Goal: Check status: Check status

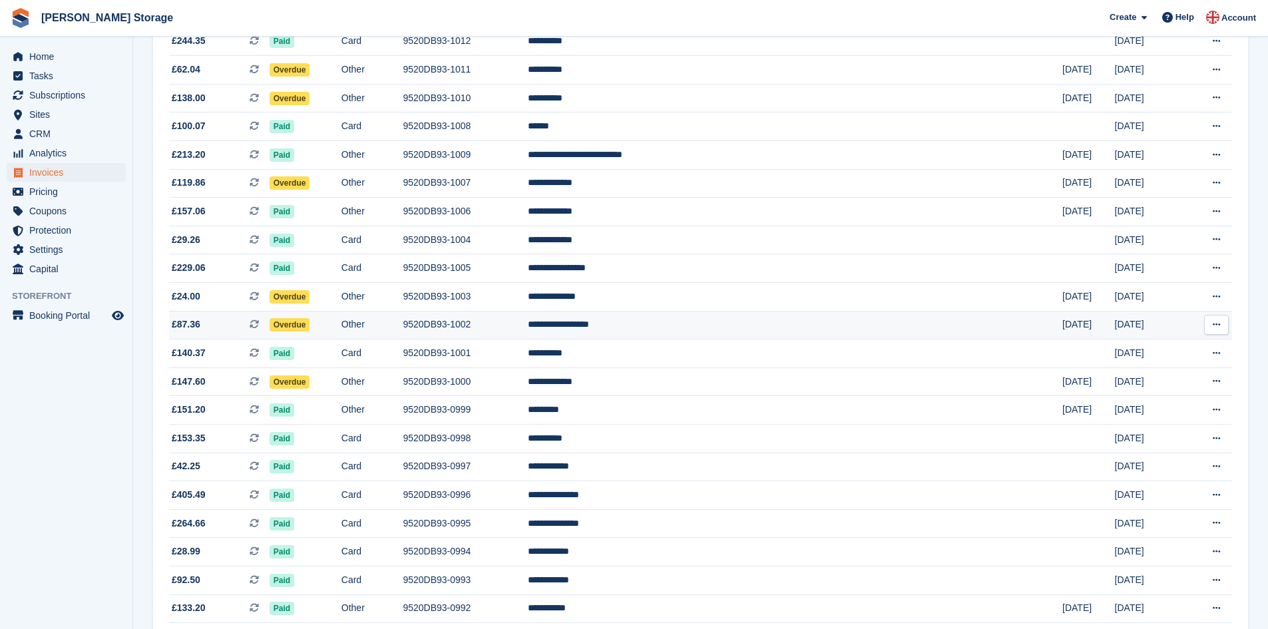
scroll to position [216, 0]
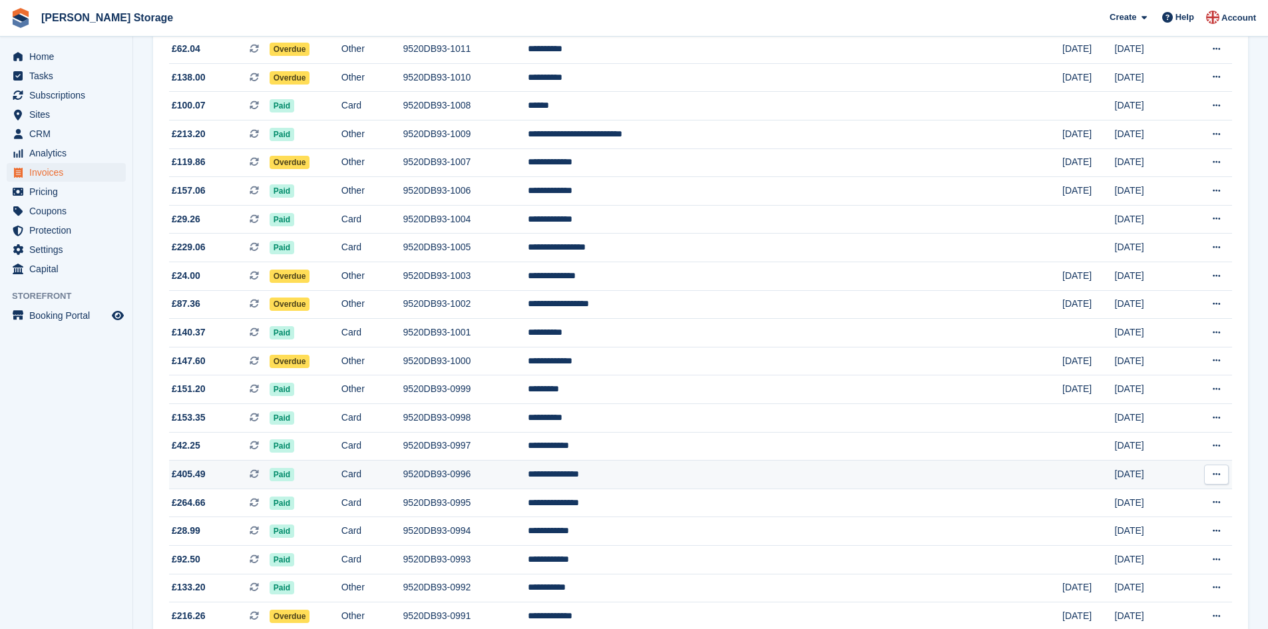
click at [528, 482] on td "9520DB93-0996" at bounding box center [465, 475] width 125 height 29
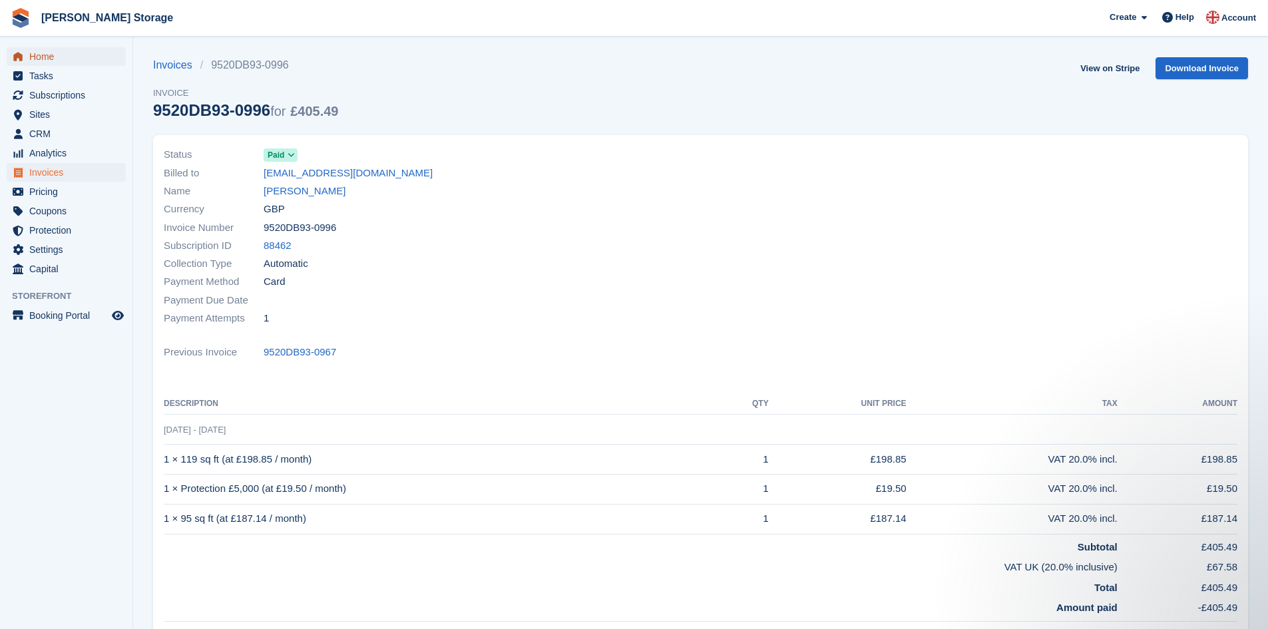
click at [38, 56] on span "Home" at bounding box center [69, 56] width 80 height 19
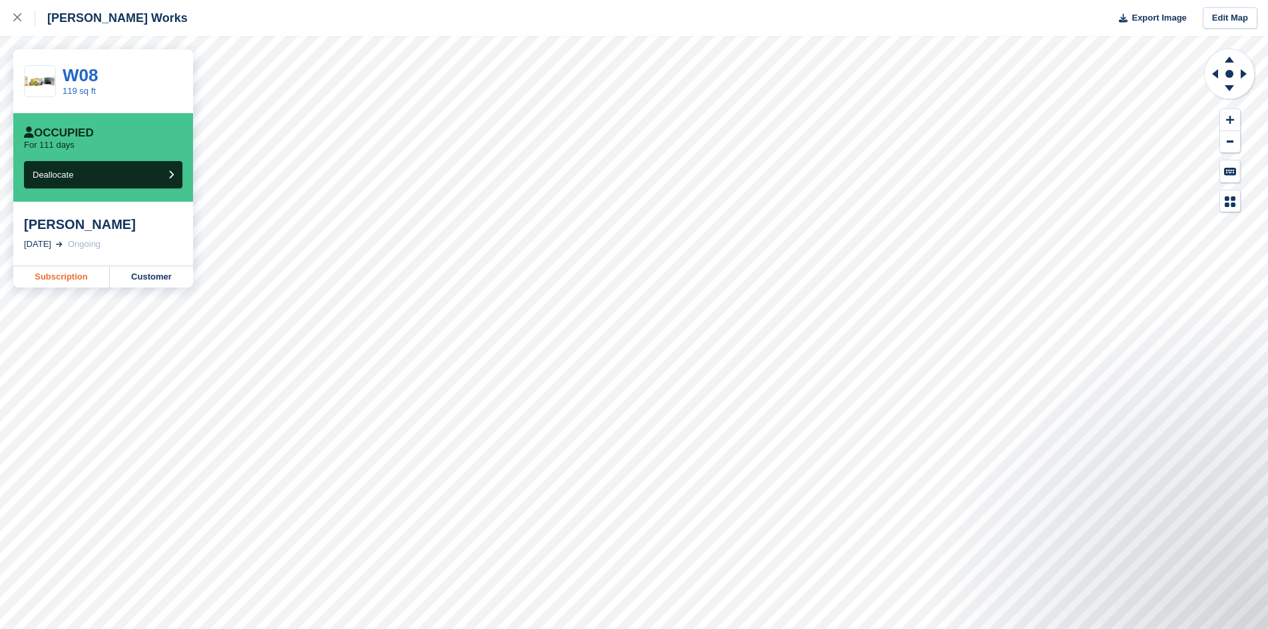
click at [73, 280] on link "Subscription" at bounding box center [61, 276] width 96 height 21
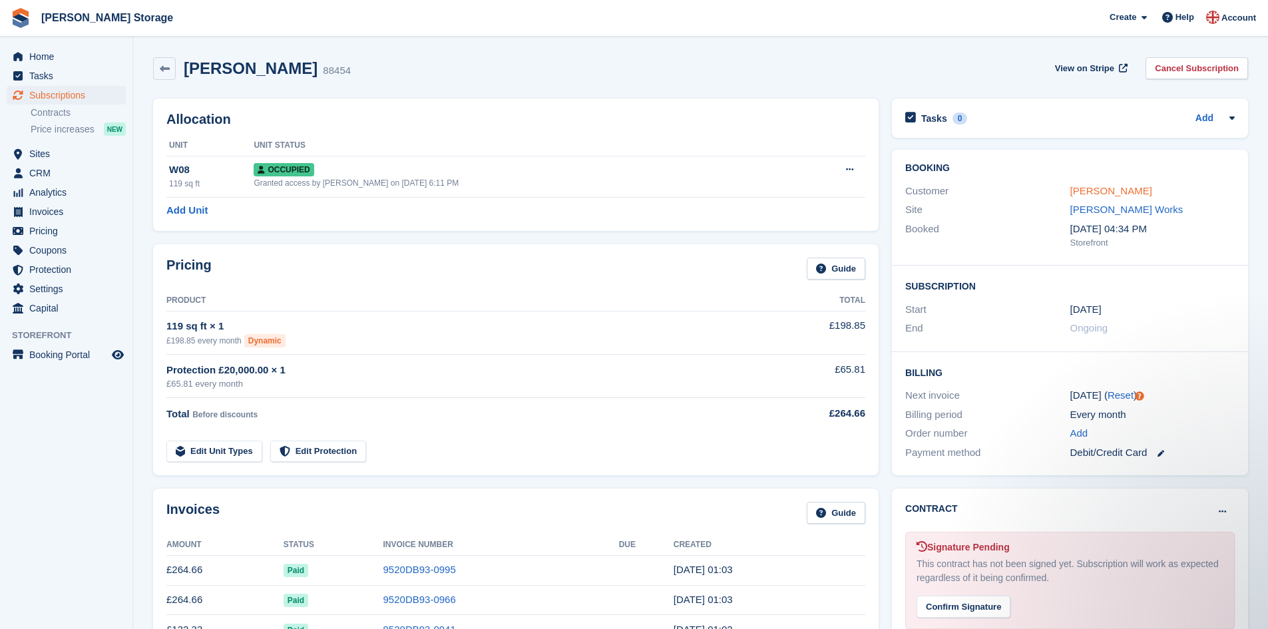
click at [1102, 191] on link "[PERSON_NAME]" at bounding box center [1111, 190] width 82 height 11
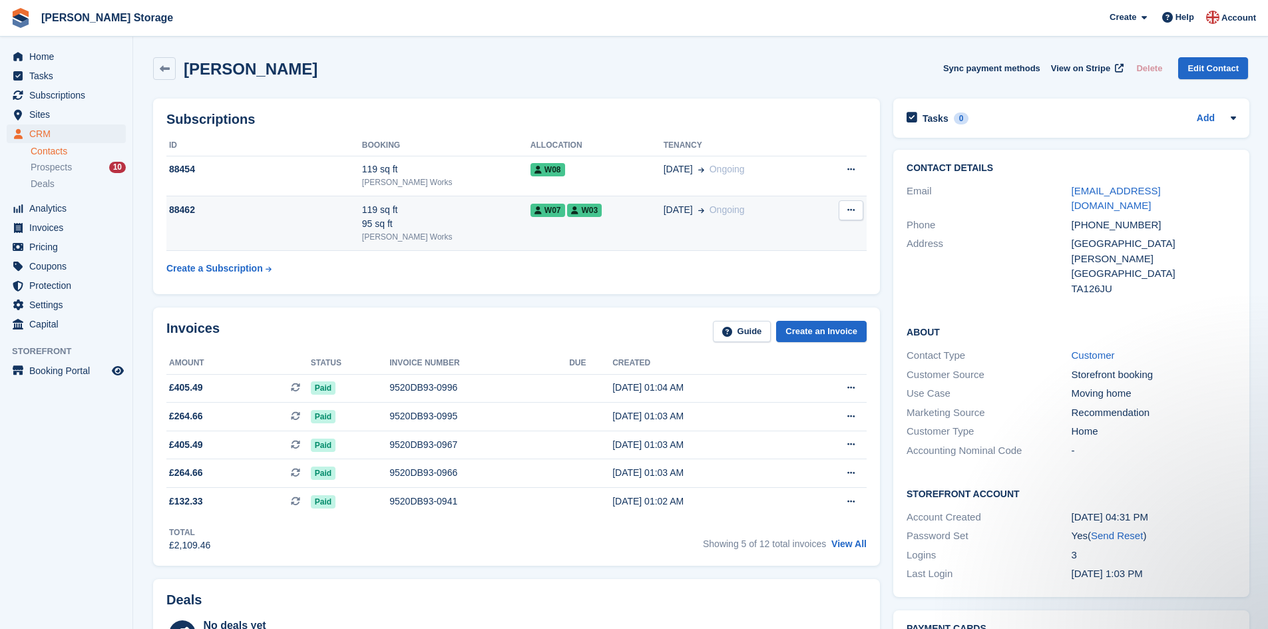
click at [457, 226] on div "119 sq ft 95 sq ft" at bounding box center [446, 217] width 168 height 28
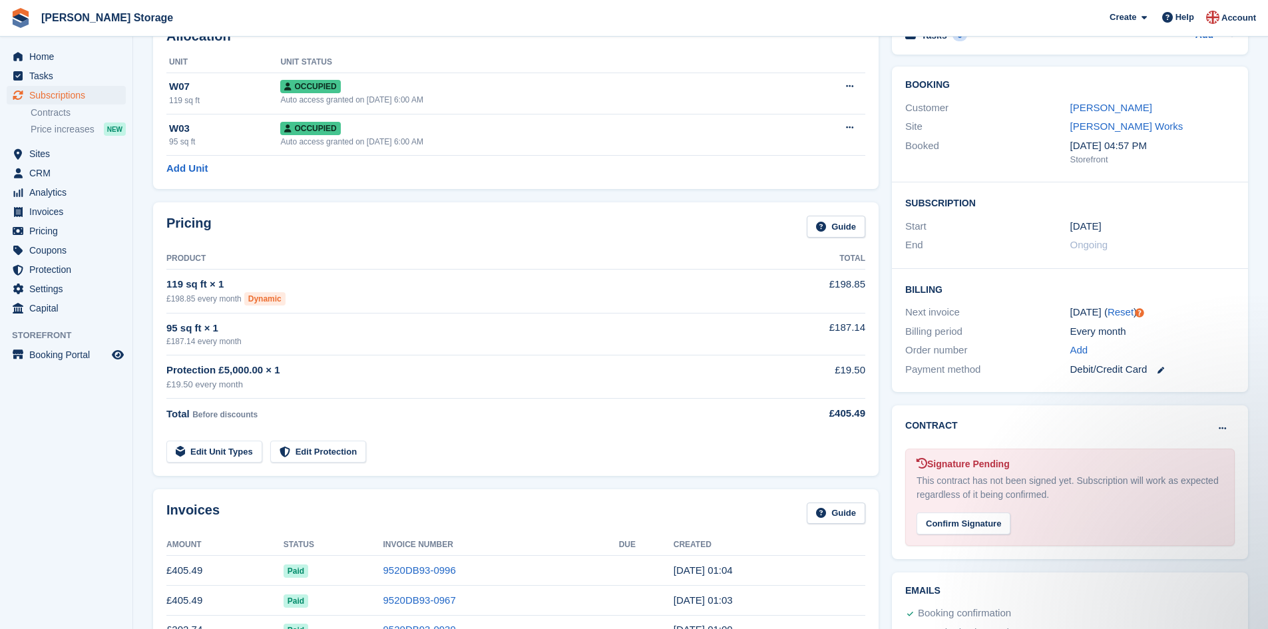
scroll to position [94, 0]
